Goal: Task Accomplishment & Management: Manage account settings

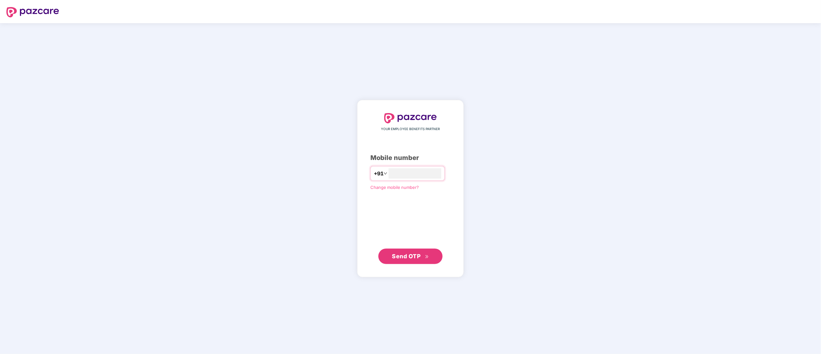
type input "**********"
click at [406, 258] on span "Send OTP" at bounding box center [406, 255] width 29 height 7
